Goal: Transaction & Acquisition: Purchase product/service

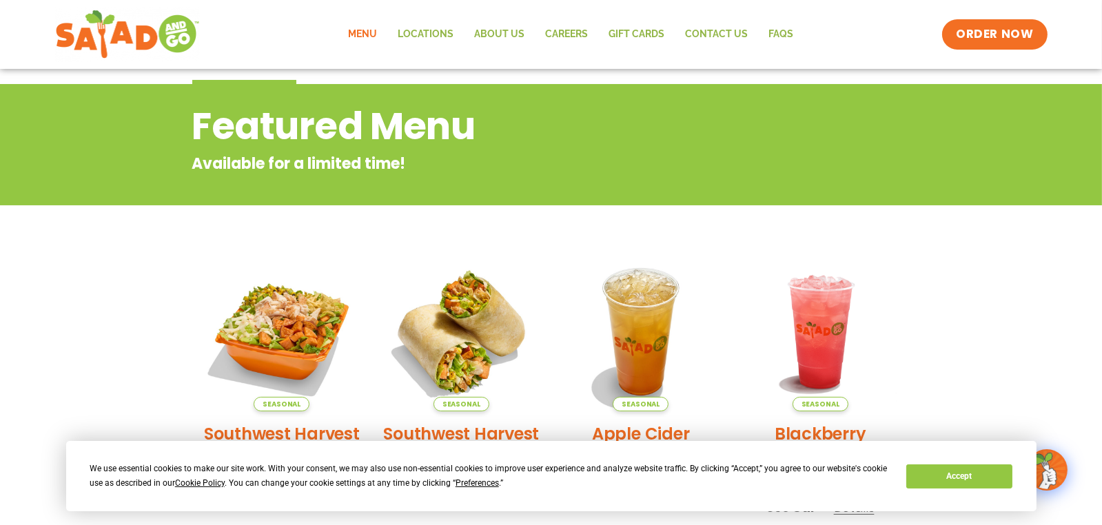
scroll to position [68, 0]
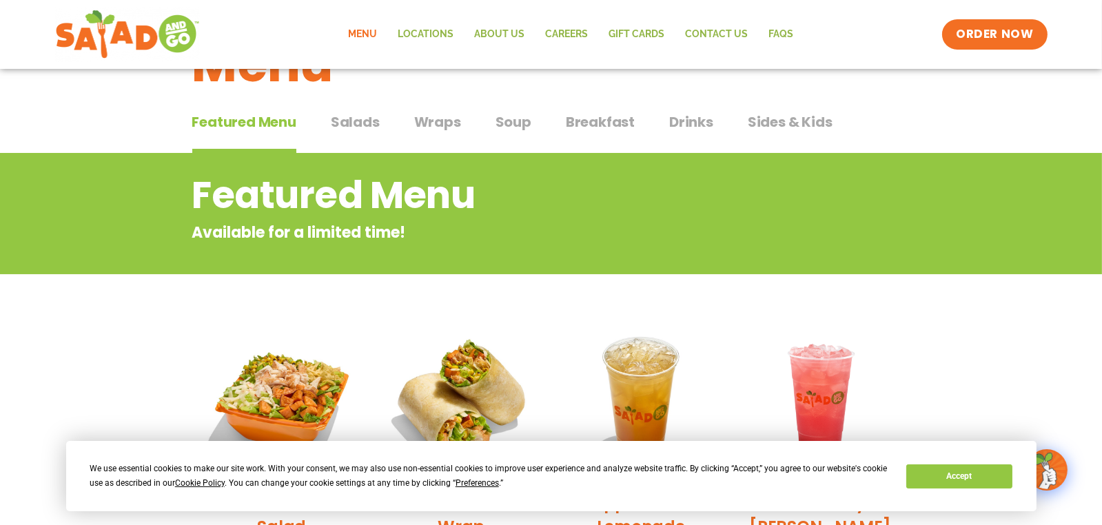
click at [364, 125] on span "Salads" at bounding box center [355, 122] width 49 height 21
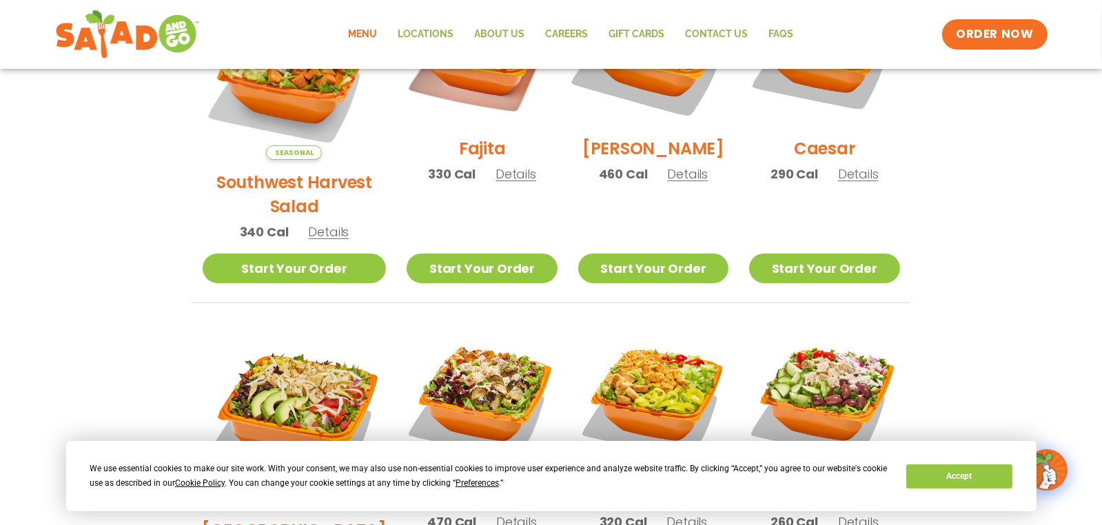
scroll to position [275, 0]
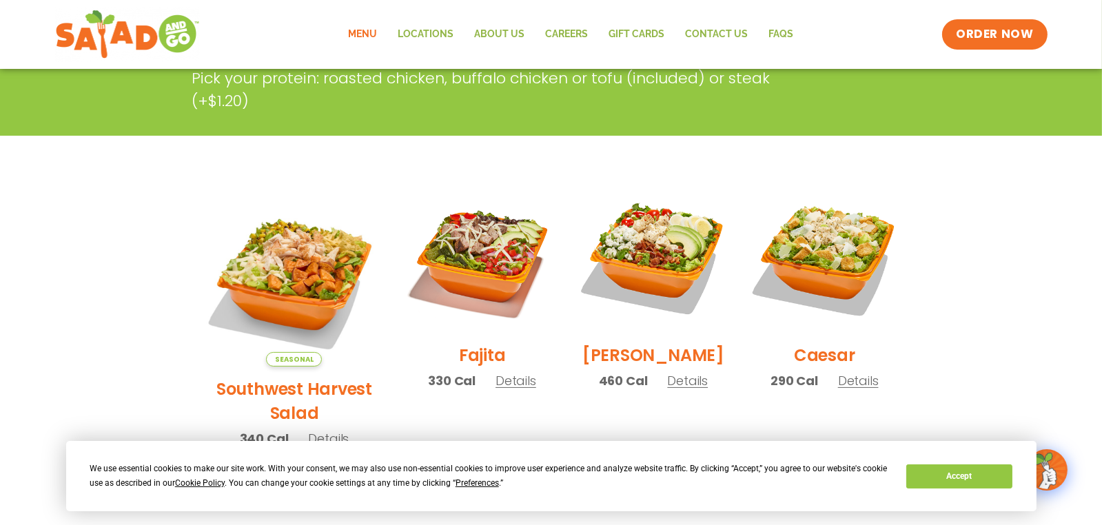
click at [812, 356] on h2 "Caesar" at bounding box center [824, 355] width 61 height 24
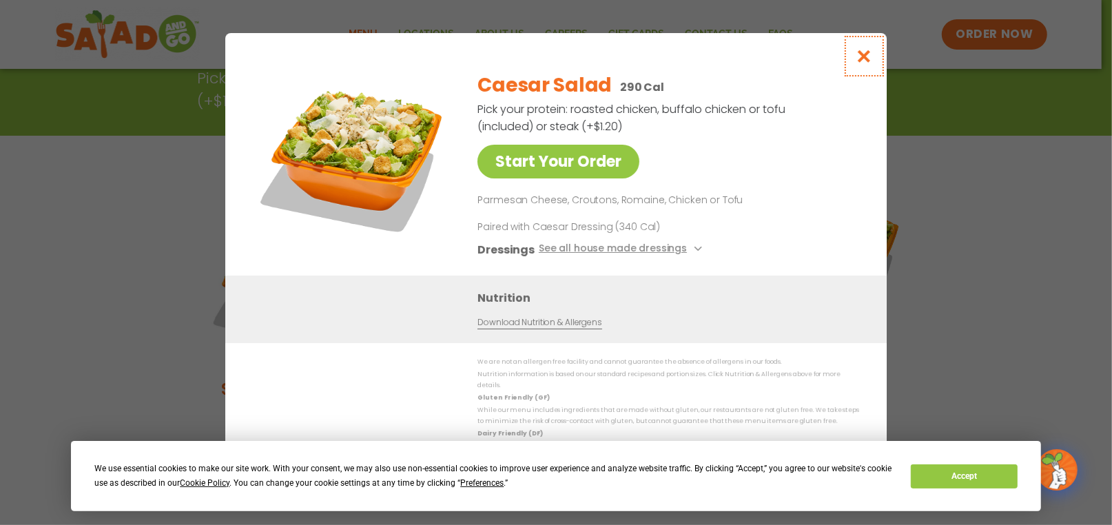
click at [866, 63] on icon "Close modal" at bounding box center [864, 56] width 17 height 14
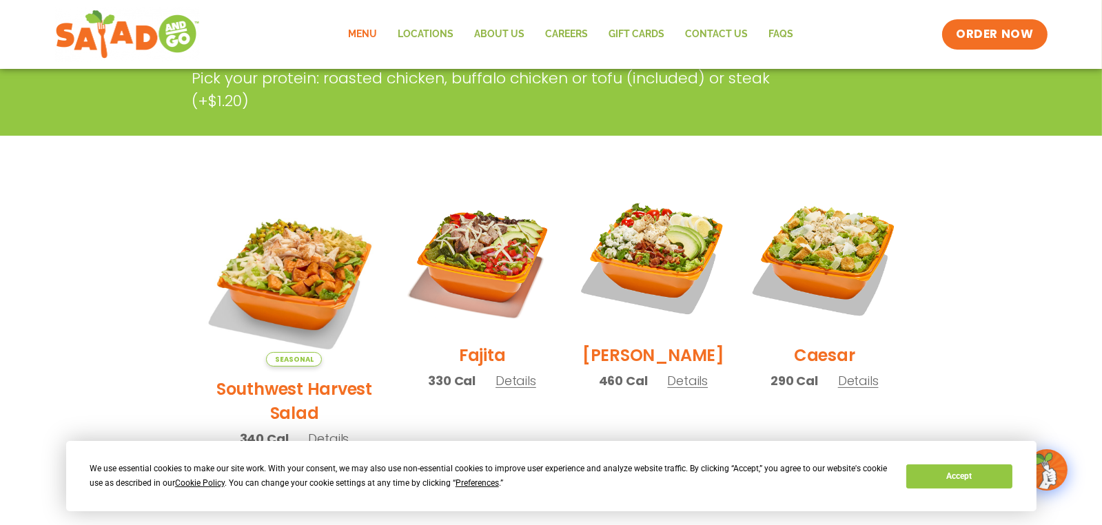
scroll to position [0, 0]
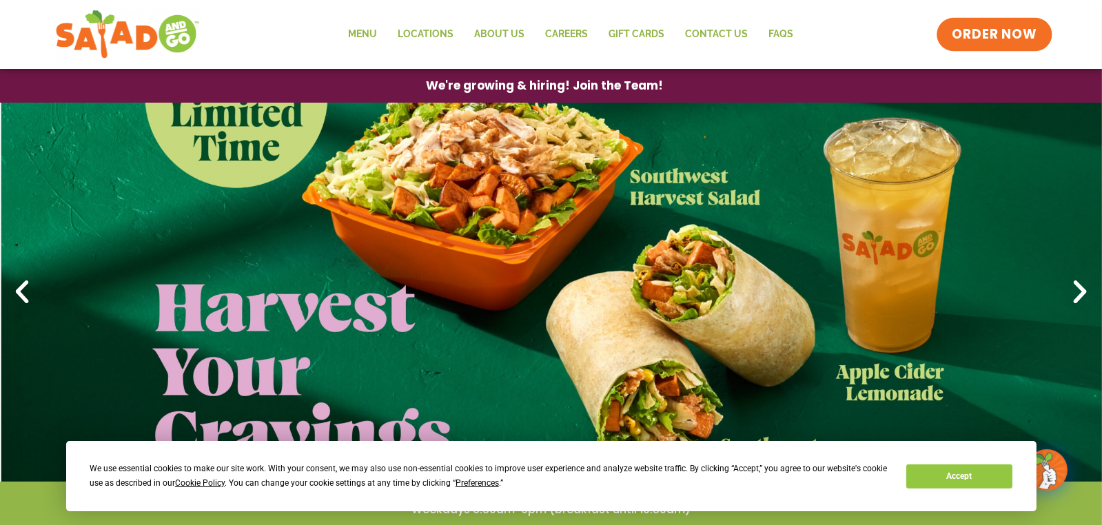
click at [996, 36] on span "ORDER NOW" at bounding box center [994, 34] width 85 height 18
